Goal: Transaction & Acquisition: Purchase product/service

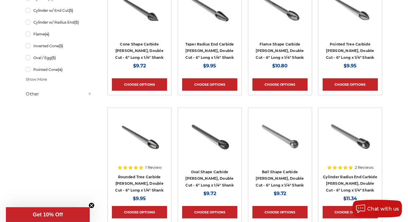
scroll to position [315, 0]
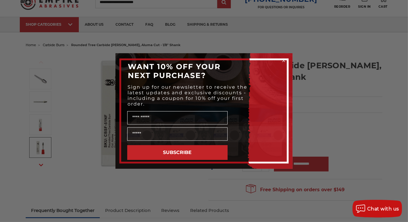
scroll to position [24, 0]
click at [283, 60] on icon "Close dialog" at bounding box center [283, 60] width 2 height 2
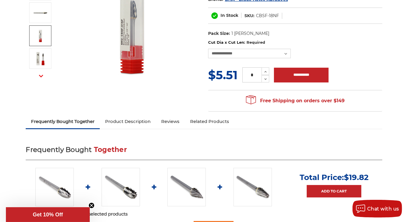
scroll to position [113, 0]
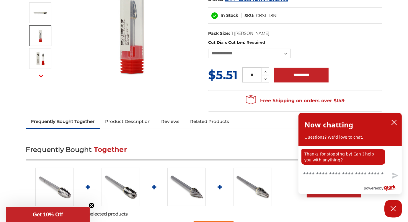
click at [40, 76] on icon "button" at bounding box center [41, 76] width 4 height 4
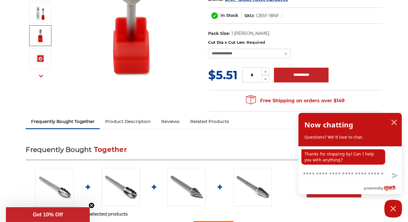
click at [38, 37] on img at bounding box center [40, 35] width 15 height 15
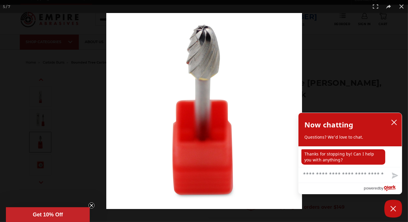
scroll to position [6, 0]
click at [404, 7] on button at bounding box center [401, 6] width 13 height 13
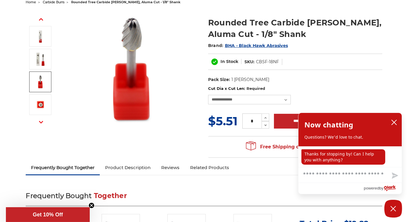
scroll to position [67, 0]
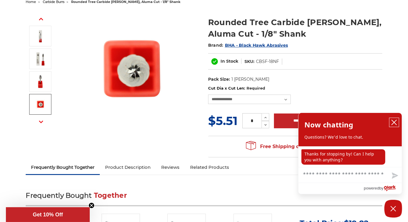
click at [392, 123] on icon "close chatbox" at bounding box center [394, 122] width 6 height 6
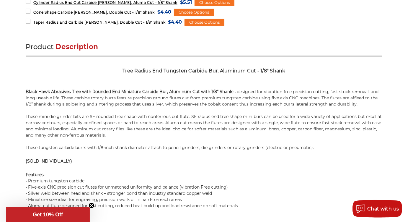
scroll to position [354, 0]
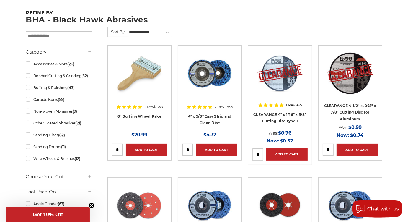
scroll to position [107, 0]
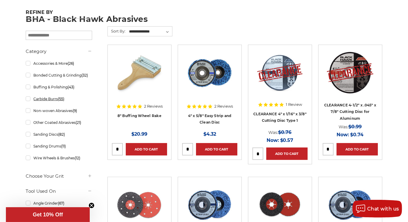
click at [27, 97] on link "Carbide Burrs (55)" at bounding box center [59, 99] width 66 height 10
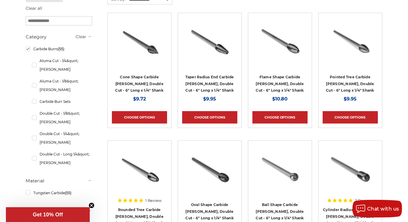
scroll to position [138, 0]
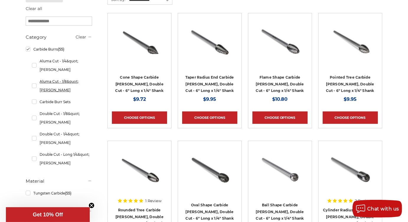
click at [33, 76] on link "Aluma Cut - 1/8&quot; [PERSON_NAME]" at bounding box center [62, 85] width 60 height 19
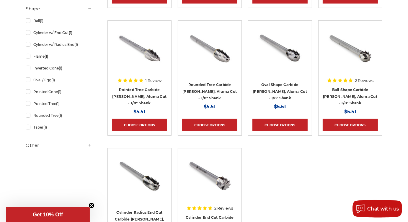
scroll to position [259, 0]
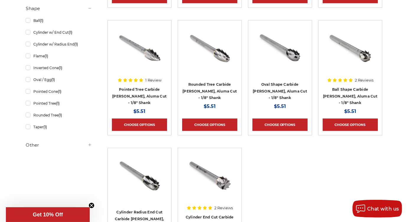
click at [353, 48] on img at bounding box center [349, 47] width 47 height 47
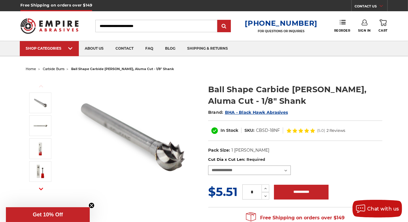
click at [233, 171] on select "**********" at bounding box center [249, 169] width 83 height 9
click at [156, 181] on img at bounding box center [132, 136] width 118 height 118
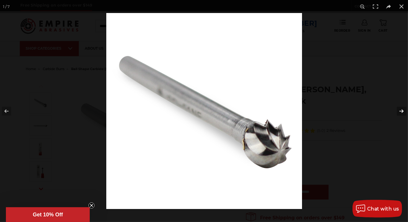
click at [400, 111] on button at bounding box center [397, 110] width 21 height 29
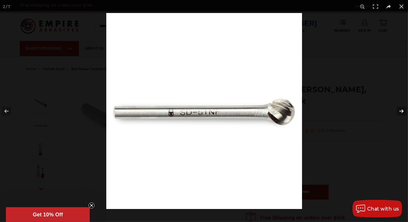
click at [400, 111] on button at bounding box center [397, 110] width 21 height 29
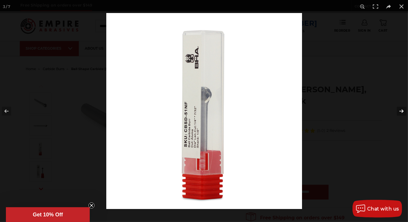
click at [400, 111] on button at bounding box center [397, 110] width 21 height 29
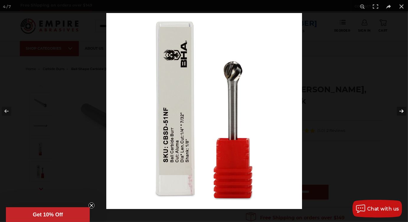
click at [400, 111] on button at bounding box center [397, 110] width 21 height 29
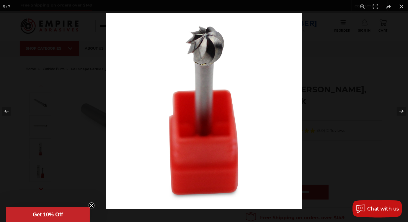
click at [6, 126] on div at bounding box center [204, 111] width 408 height 222
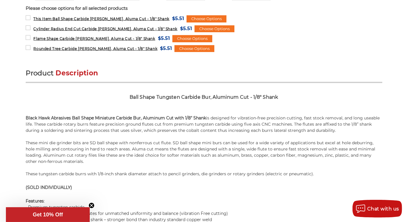
scroll to position [322, 0]
